Goal: Task Accomplishment & Management: Manage account settings

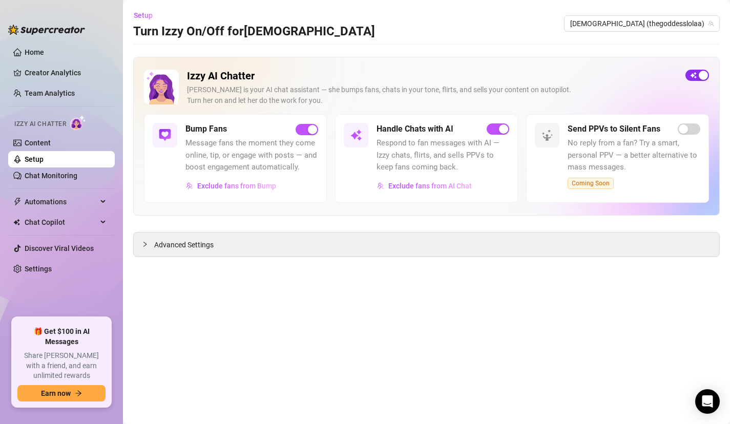
click at [695, 80] on span "button" at bounding box center [697, 75] width 24 height 11
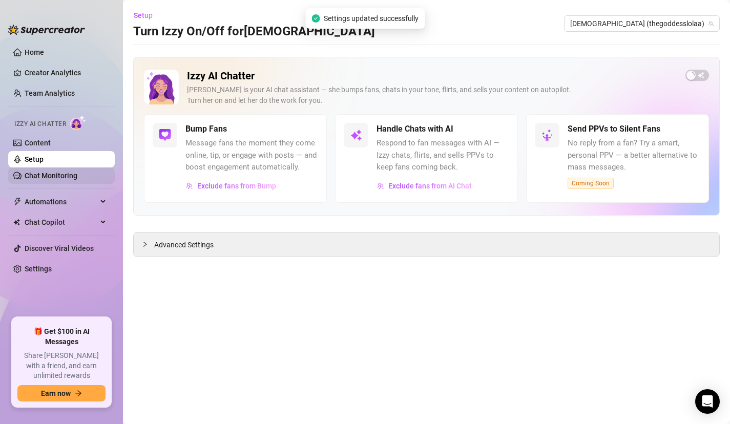
click at [77, 172] on link "Chat Monitoring" at bounding box center [51, 176] width 53 height 8
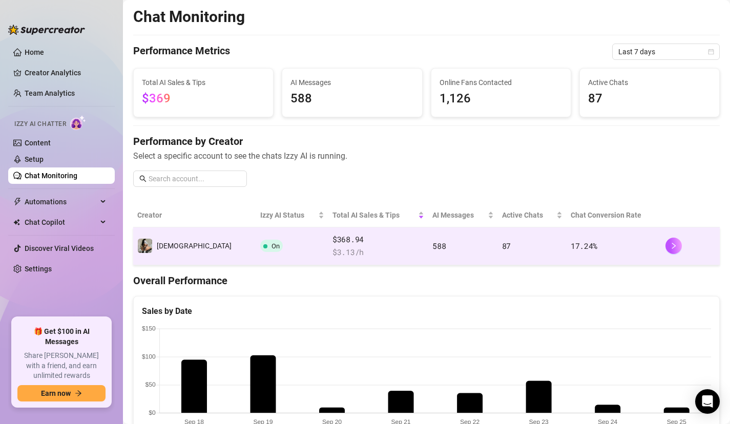
click at [272, 242] on td "On" at bounding box center [292, 246] width 72 height 38
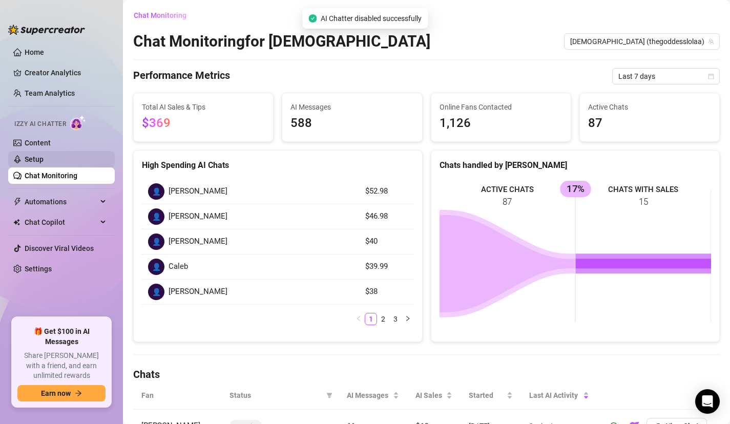
click at [44, 162] on link "Setup" at bounding box center [34, 159] width 19 height 8
